Goal: Information Seeking & Learning: Learn about a topic

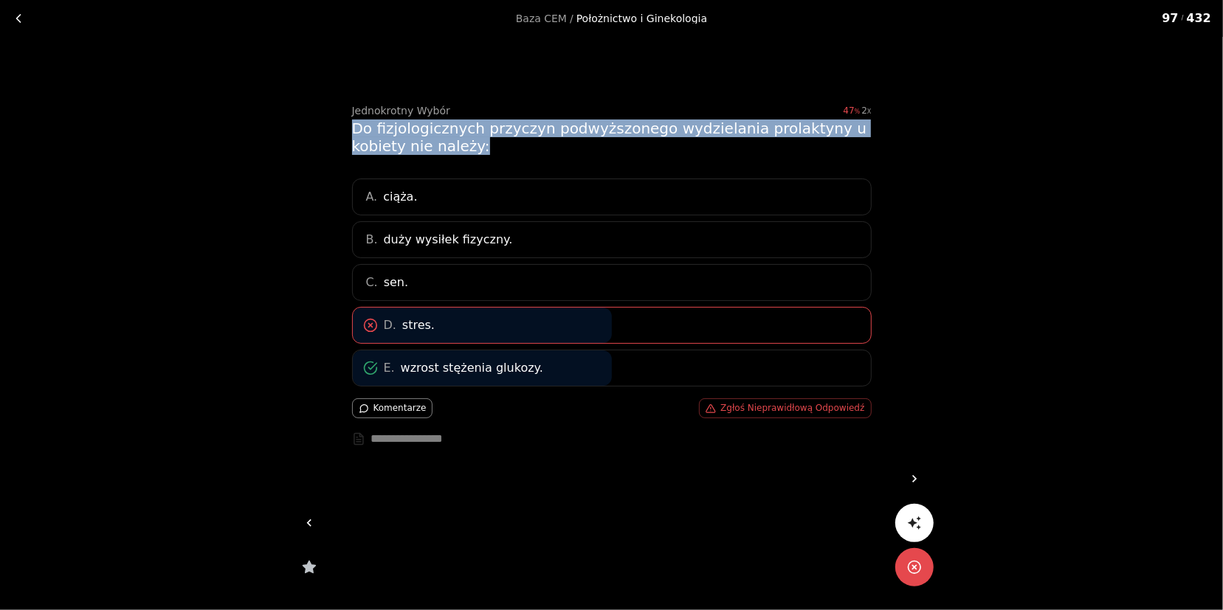
drag, startPoint x: 484, startPoint y: 148, endPoint x: 344, endPoint y: 130, distance: 141.4
click at [344, 130] on div "Jednokrotny Wybór 47 2 Do fizjologicznych przyczyn podwyższonego wydzielania pr…" at bounding box center [611, 305] width 567 height 537
click at [344, 128] on div "Jednokrotny Wybór 47 2 Do fizjologicznych przyczyn podwyższonego wydzielania pr…" at bounding box center [611, 305] width 567 height 537
click at [347, 121] on div "Jednokrotny Wybór 47 2 Do fizjologicznych przyczyn podwyższonego wydzielania pr…" at bounding box center [611, 305] width 567 height 537
drag, startPoint x: 352, startPoint y: 123, endPoint x: 489, endPoint y: 143, distance: 138.1
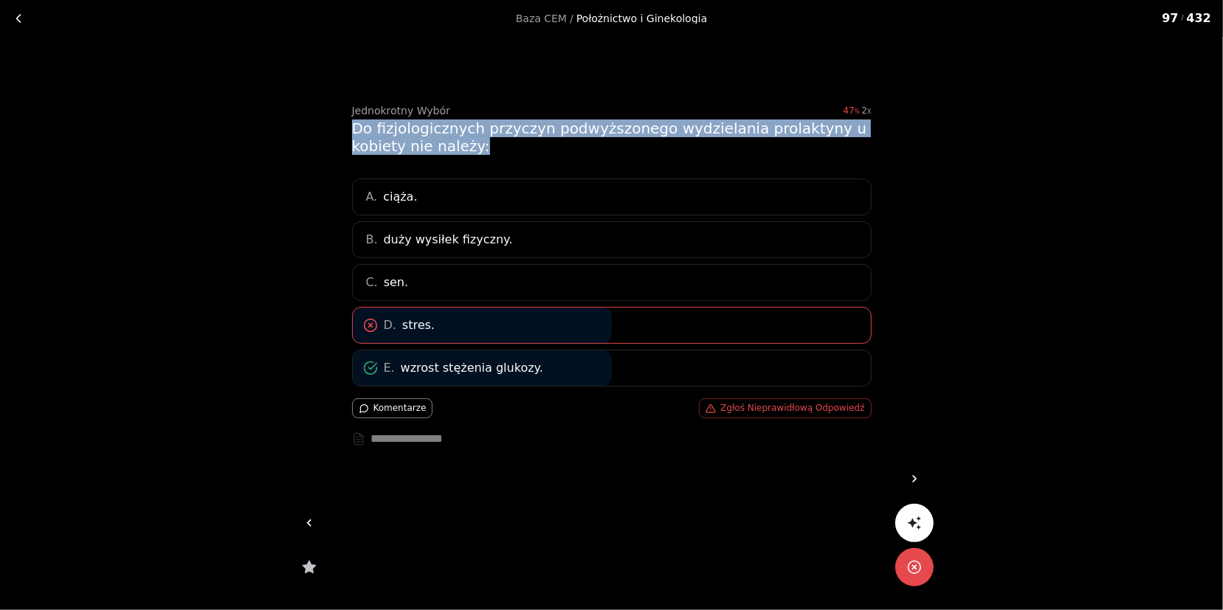
click at [489, 143] on div "Do fizjologicznych przyczyn podwyższonego wydzielania prolaktyny u kobiety nie …" at bounding box center [612, 137] width 520 height 35
drag, startPoint x: 486, startPoint y: 143, endPoint x: 348, endPoint y: 121, distance: 139.1
click at [348, 121] on div "Jednokrotny Wybór 47 2 Do fizjologicznych przyczyn podwyższonego wydzielania pr…" at bounding box center [611, 305] width 567 height 537
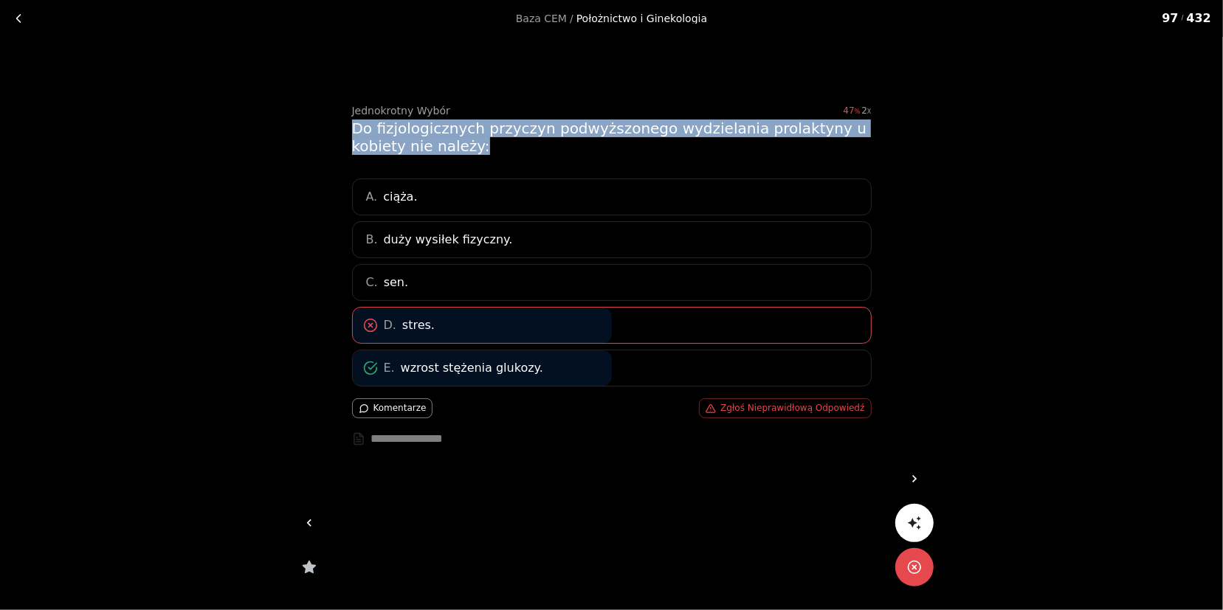
drag, startPoint x: 348, startPoint y: 121, endPoint x: 514, endPoint y: 148, distance: 168.2
click at [514, 148] on div "Jednokrotny Wybór 47 2 Do fizjologicznych przyczyn podwyższonego wydzielania pr…" at bounding box center [611, 305] width 567 height 537
click at [514, 148] on div "Do fizjologicznych przyczyn podwyższonego wydzielania prolaktyny u kobiety nie …" at bounding box center [612, 137] width 520 height 35
drag, startPoint x: 498, startPoint y: 148, endPoint x: 350, endPoint y: 125, distance: 150.0
click at [350, 125] on div "Jednokrotny Wybór 47 2 Do fizjologicznych przyczyn podwyższonego wydzielania pr…" at bounding box center [611, 305] width 567 height 537
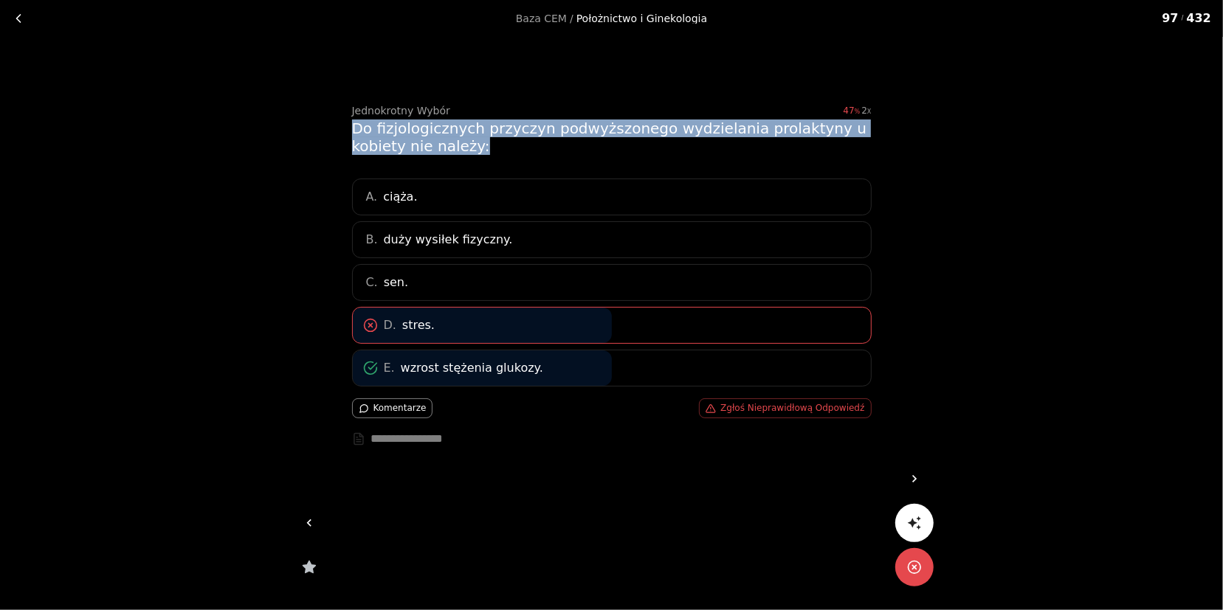
click at [350, 125] on div "Jednokrotny Wybór 47 2 Do fizjologicznych przyczyn podwyższonego wydzielania pr…" at bounding box center [611, 305] width 567 height 537
drag, startPoint x: 349, startPoint y: 123, endPoint x: 490, endPoint y: 146, distance: 142.8
click at [490, 146] on div "Jednokrotny Wybór 47 2 Do fizjologicznych przyczyn podwyższonego wydzielania pr…" at bounding box center [611, 305] width 567 height 537
click at [490, 146] on div "Do fizjologicznych przyczyn podwyższonego wydzielania prolaktyny u kobiety nie …" at bounding box center [612, 137] width 520 height 35
drag, startPoint x: 489, startPoint y: 144, endPoint x: 347, endPoint y: 127, distance: 143.5
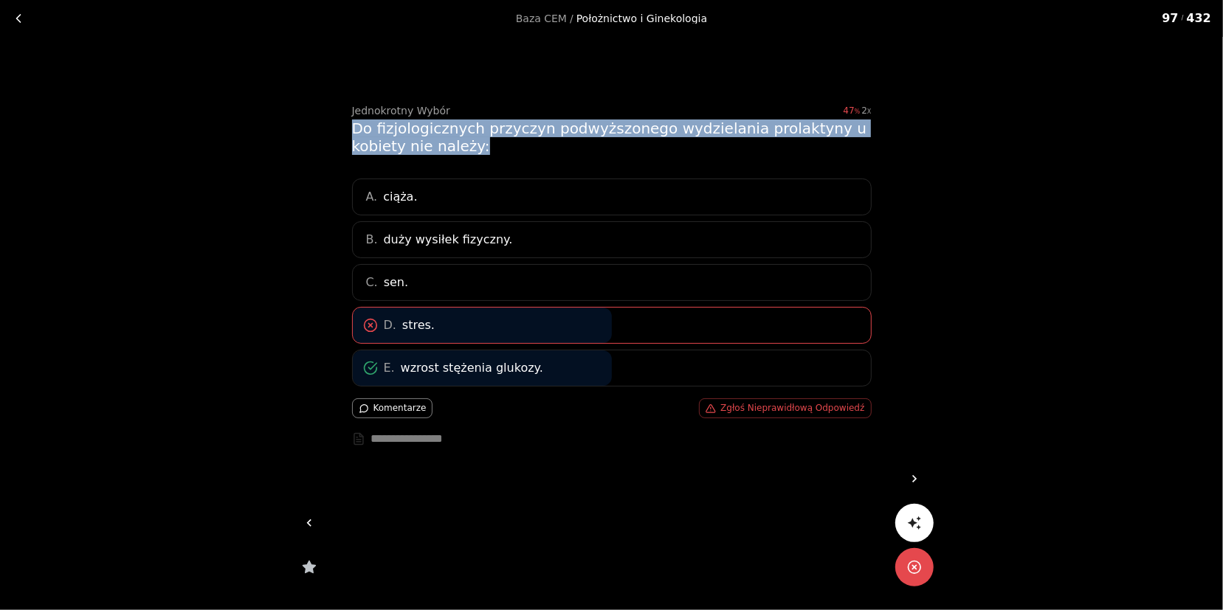
click at [347, 127] on div "Jednokrotny Wybór 47 2 Do fizjologicznych przyczyn podwyższonego wydzielania pr…" at bounding box center [611, 305] width 567 height 537
drag, startPoint x: 343, startPoint y: 127, endPoint x: 486, endPoint y: 148, distance: 143.9
click at [486, 148] on div "Jednokrotny Wybór 47 2 Do fizjologicznych przyczyn podwyższonego wydzielania pr…" at bounding box center [611, 305] width 567 height 537
click at [486, 148] on div "Do fizjologicznych przyczyn podwyższonego wydzielania prolaktyny u kobiety nie …" at bounding box center [612, 137] width 520 height 35
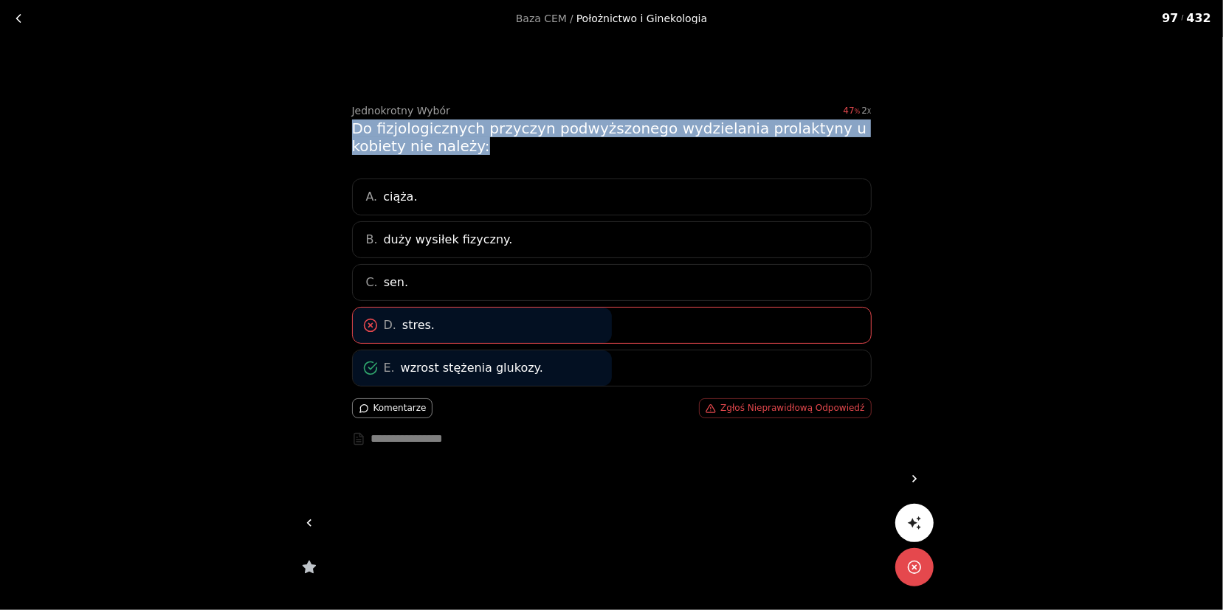
drag, startPoint x: 485, startPoint y: 148, endPoint x: 351, endPoint y: 126, distance: 136.0
click at [351, 126] on div "Jednokrotny Wybór 47 2 Do fizjologicznych przyczyn podwyższonego wydzielania pr…" at bounding box center [611, 305] width 567 height 537
drag, startPoint x: 346, startPoint y: 127, endPoint x: 477, endPoint y: 147, distance: 132.2
click at [477, 147] on div "Jednokrotny Wybór 47 2 Do fizjologicznych przyczyn podwyższonego wydzielania pr…" at bounding box center [611, 305] width 567 height 537
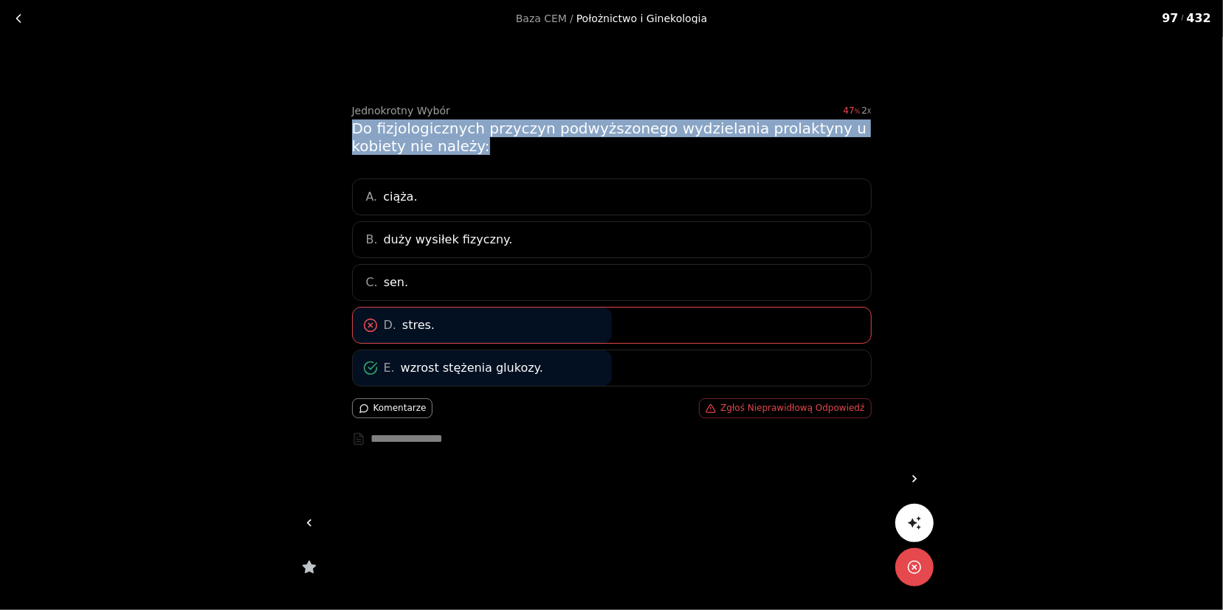
click at [477, 147] on div "Do fizjologicznych przyczyn podwyższonego wydzielania prolaktyny u kobiety nie …" at bounding box center [612, 137] width 520 height 35
drag, startPoint x: 480, startPoint y: 151, endPoint x: 352, endPoint y: 132, distance: 129.0
click at [352, 132] on div "Do fizjologicznych przyczyn podwyższonego wydzielania prolaktyny u kobiety nie …" at bounding box center [612, 137] width 520 height 35
drag, startPoint x: 351, startPoint y: 128, endPoint x: 495, endPoint y: 147, distance: 145.1
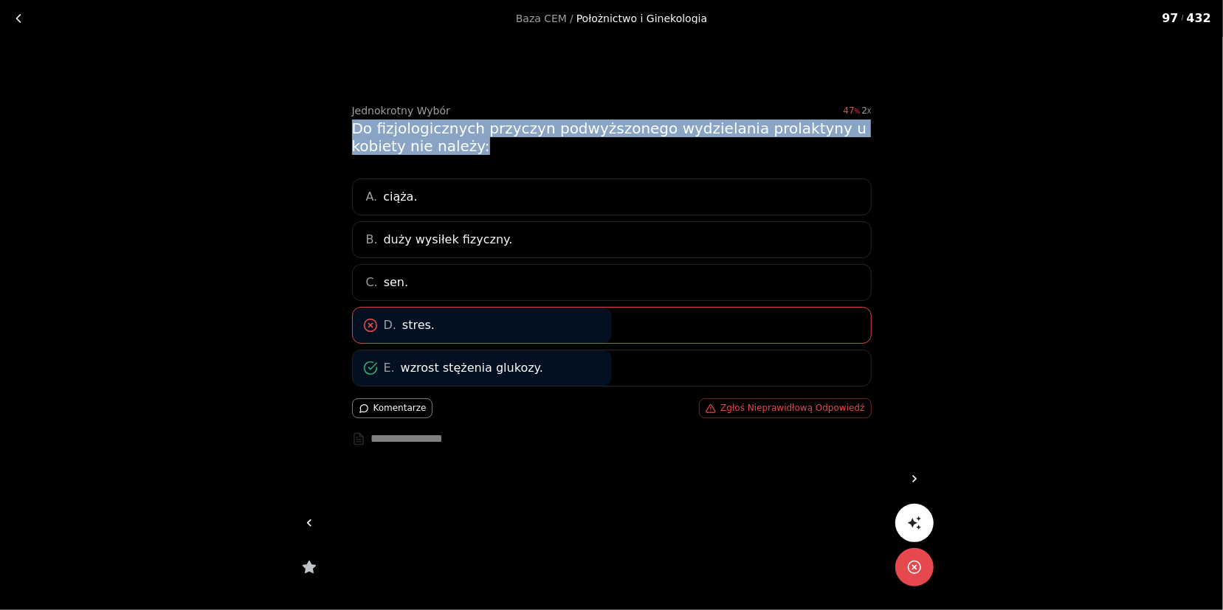
click at [495, 147] on div "Jednokrotny Wybór 47 2 Do fizjologicznych przyczyn podwyższonego wydzielania pr…" at bounding box center [611, 305] width 567 height 537
click at [495, 147] on div "Do fizjologicznych przyczyn podwyższonego wydzielania prolaktyny u kobiety nie …" at bounding box center [612, 137] width 520 height 35
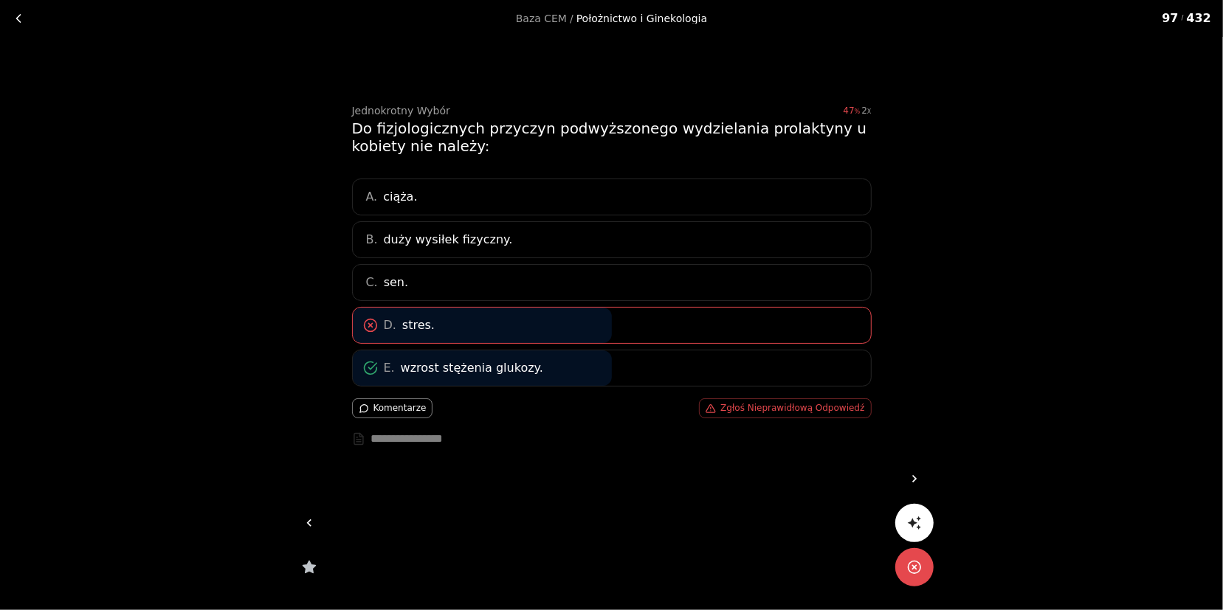
click at [923, 475] on link at bounding box center [914, 479] width 38 height 38
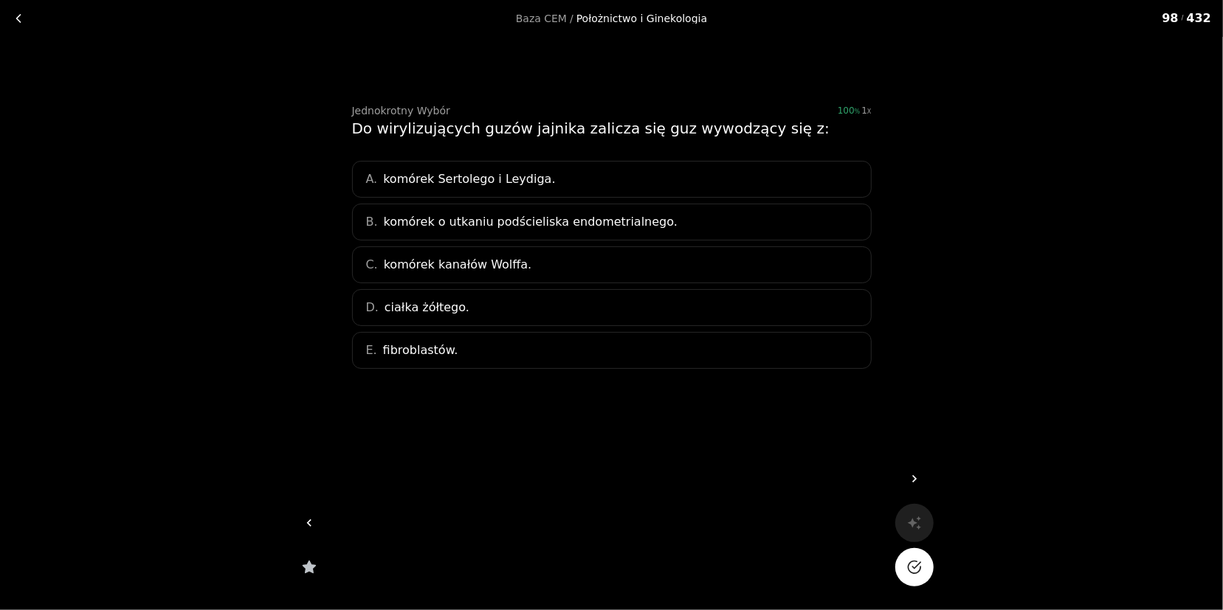
click at [538, 181] on div "A. komórek Sertolego i Leydiga." at bounding box center [612, 179] width 520 height 37
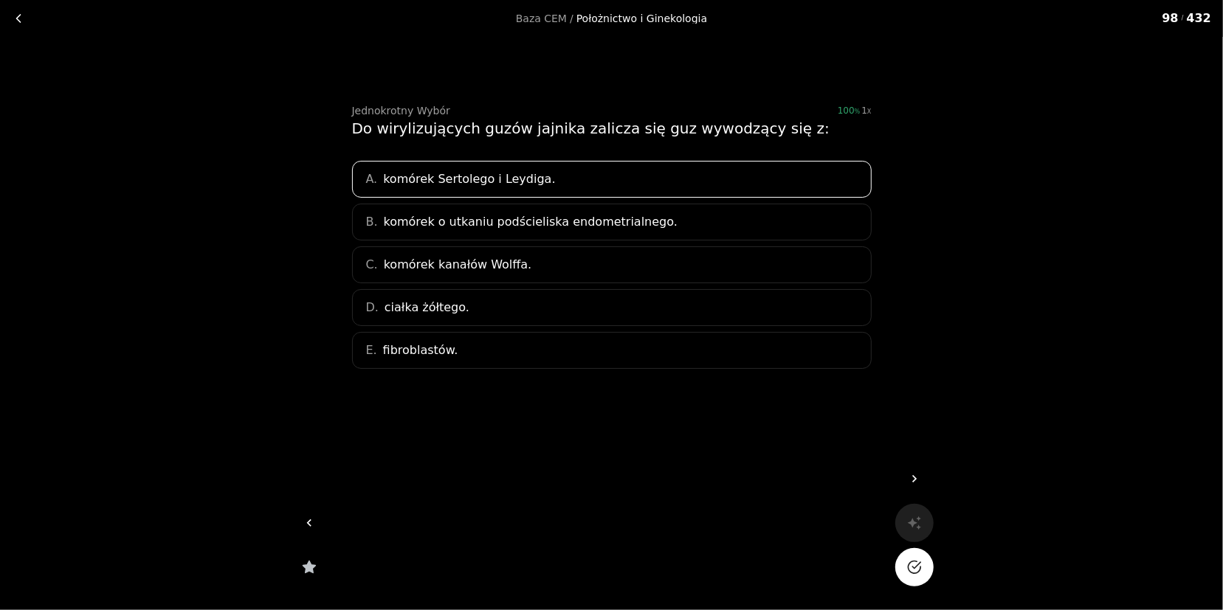
click at [908, 569] on icon "Na pewno?" at bounding box center [914, 568] width 13 height 13
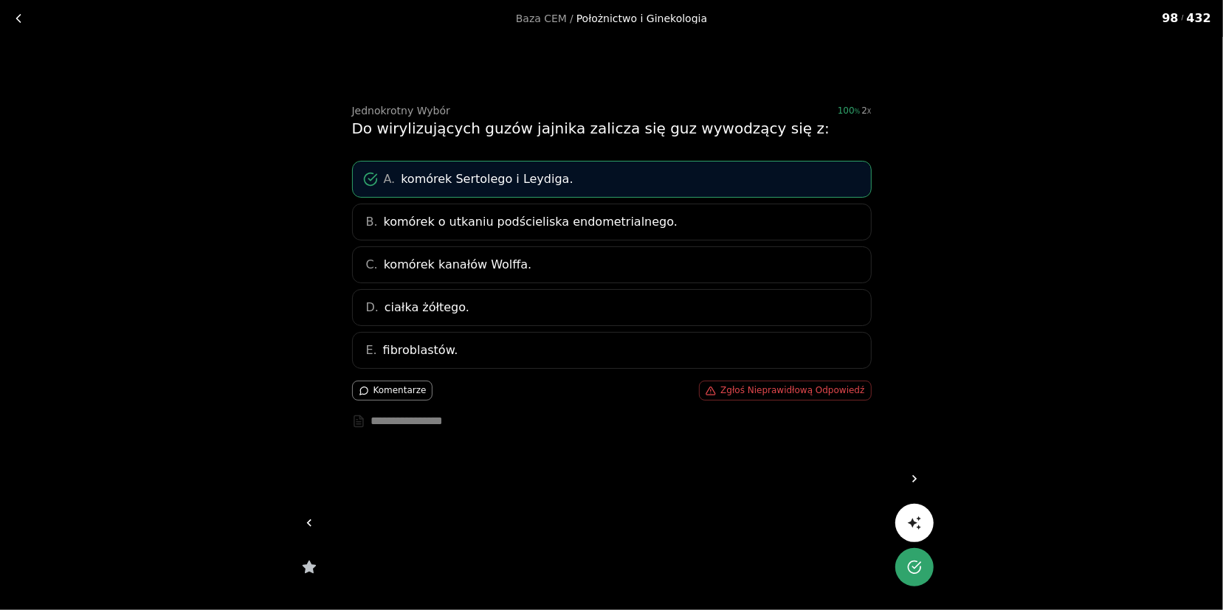
click at [918, 475] on icon at bounding box center [914, 479] width 15 height 15
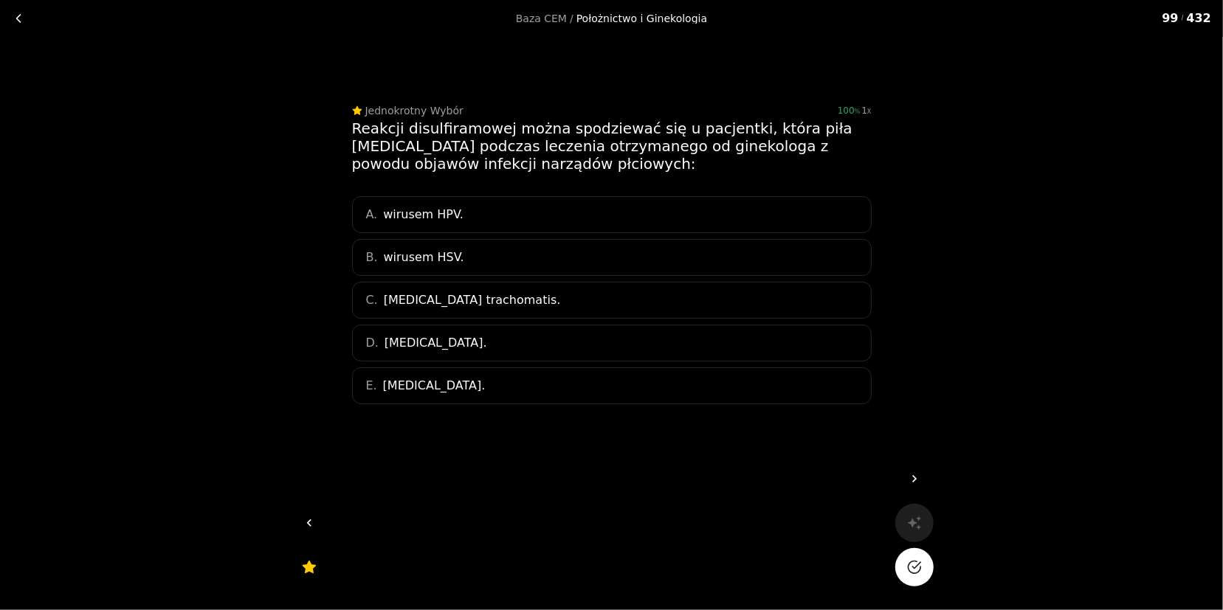
click at [481, 385] on span "[MEDICAL_DATA]." at bounding box center [434, 386] width 103 height 18
click at [912, 568] on icon "Na pewno?" at bounding box center [914, 567] width 15 height 15
